Goal: Navigation & Orientation: Go to known website

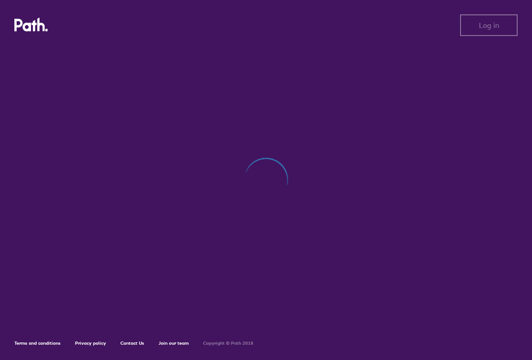
drag, startPoint x: 145, startPoint y: 210, endPoint x: 153, endPoint y: 206, distance: 8.9
drag, startPoint x: 153, startPoint y: 206, endPoint x: 104, endPoint y: 205, distance: 48.6
click at [106, 205] on div at bounding box center [266, 184] width 504 height 277
